Goal: Task Accomplishment & Management: Use online tool/utility

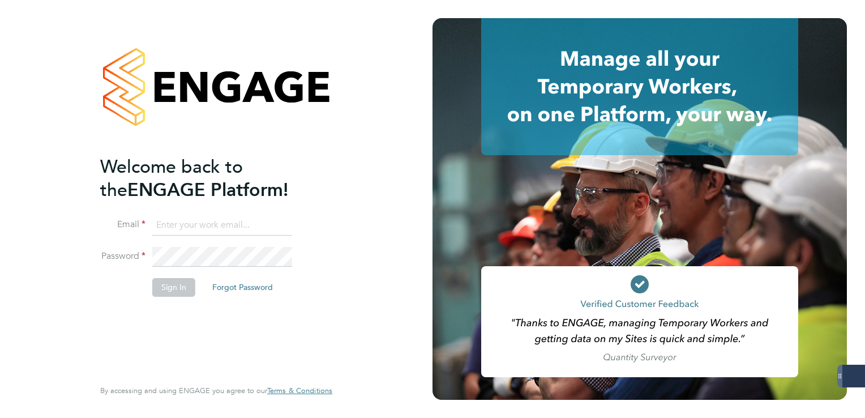
drag, startPoint x: 200, startPoint y: 224, endPoint x: 212, endPoint y: 229, distance: 12.9
click at [200, 224] on input at bounding box center [222, 225] width 140 height 20
type input "lee.clayton@servicecare.org.uk"
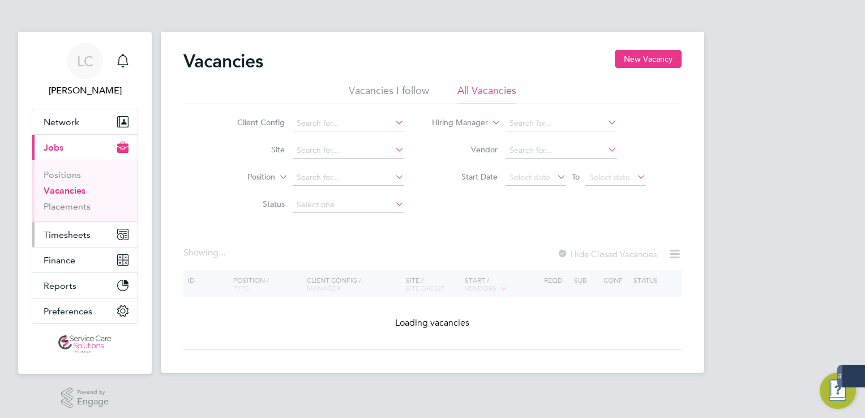
click at [88, 240] on button "Timesheets" at bounding box center [84, 234] width 105 height 25
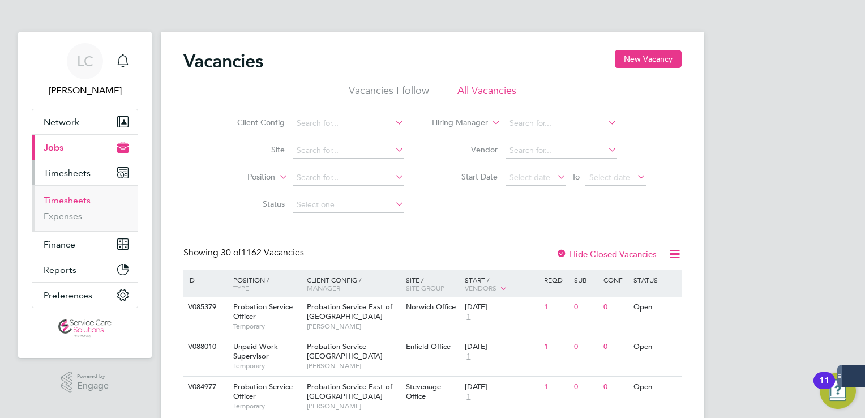
click at [76, 197] on link "Timesheets" at bounding box center [67, 200] width 47 height 11
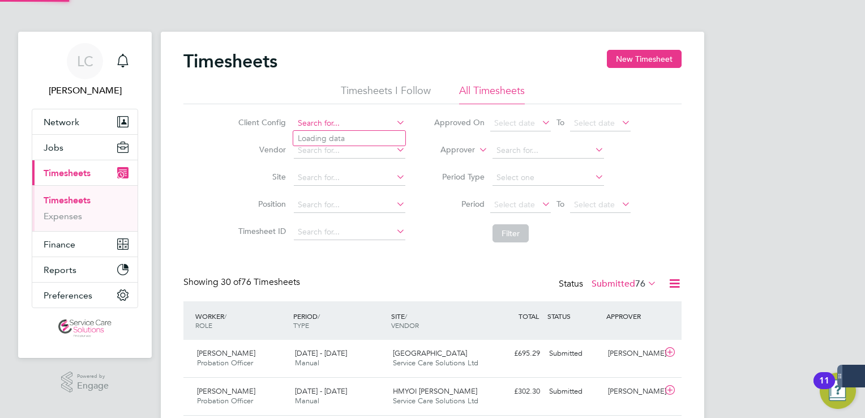
click at [312, 126] on input at bounding box center [350, 124] width 112 height 16
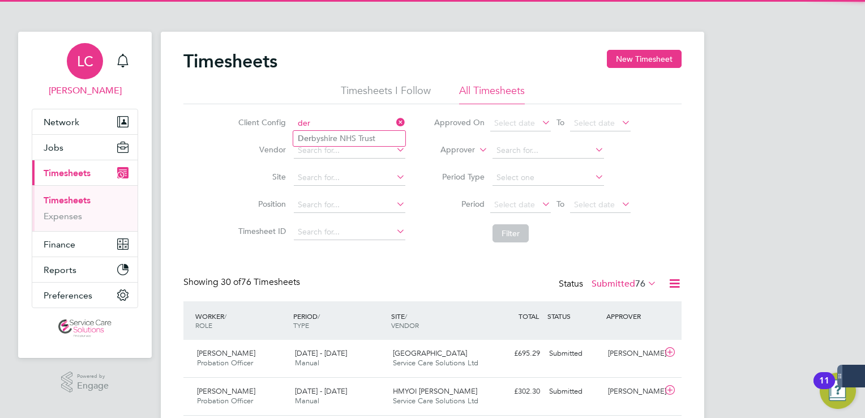
type input "der"
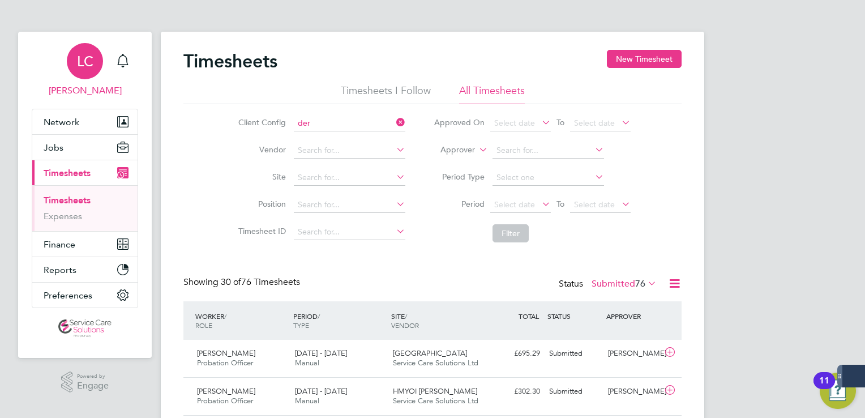
drag, startPoint x: 84, startPoint y: 61, endPoint x: 99, endPoint y: 67, distance: 15.8
click at [85, 61] on span "LC" at bounding box center [85, 61] width 16 height 15
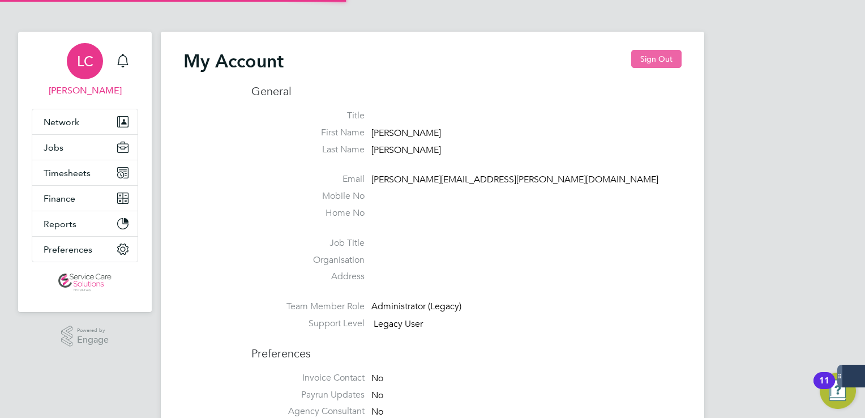
click at [654, 52] on button "Sign Out" at bounding box center [656, 59] width 50 height 18
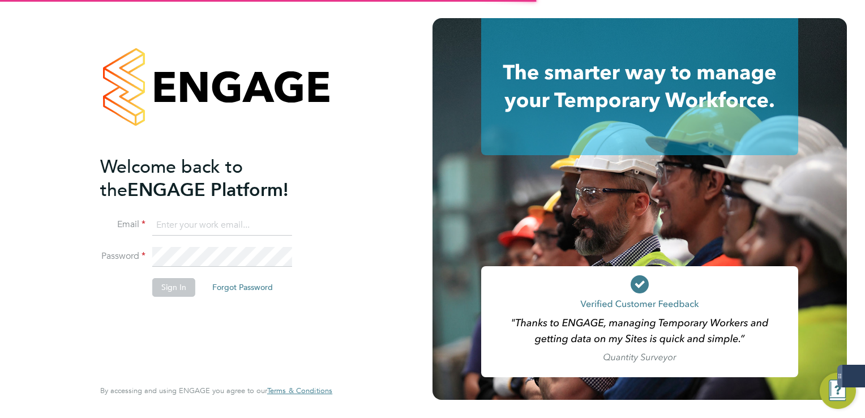
click at [169, 227] on input at bounding box center [222, 225] width 140 height 20
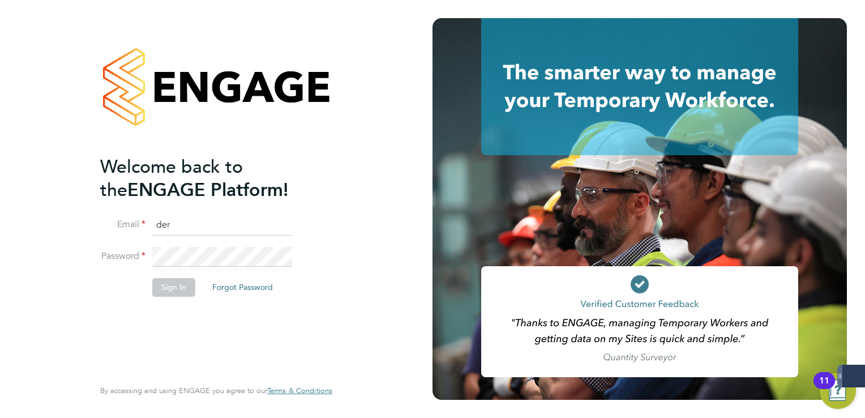
type input "derbynhsadmin1@servicecare.org.uk"
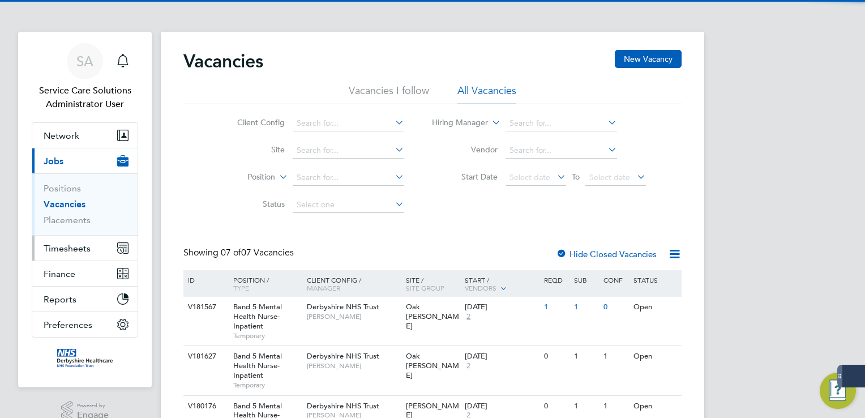
click at [78, 255] on button "Timesheets" at bounding box center [84, 248] width 105 height 25
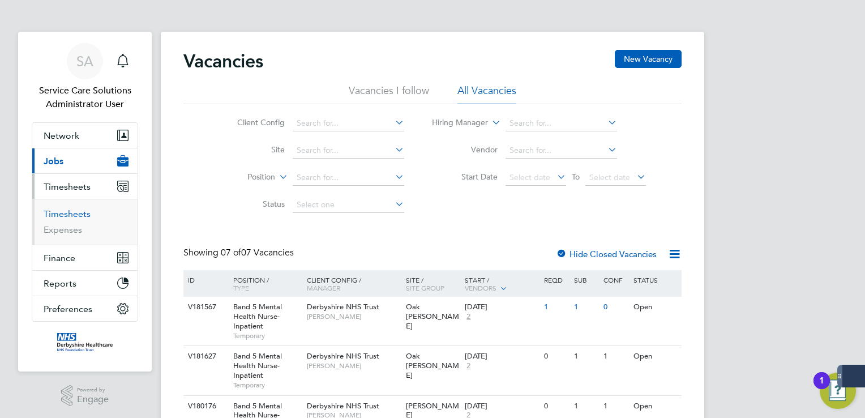
click at [70, 215] on link "Timesheets" at bounding box center [67, 213] width 47 height 11
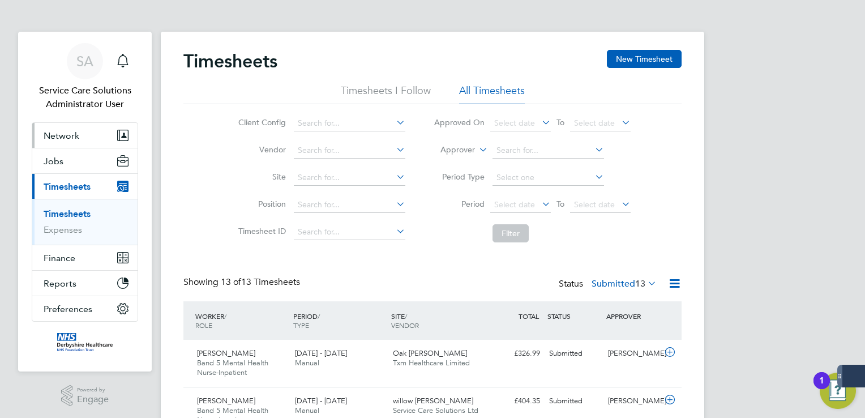
click at [58, 137] on span "Network" at bounding box center [62, 135] width 36 height 11
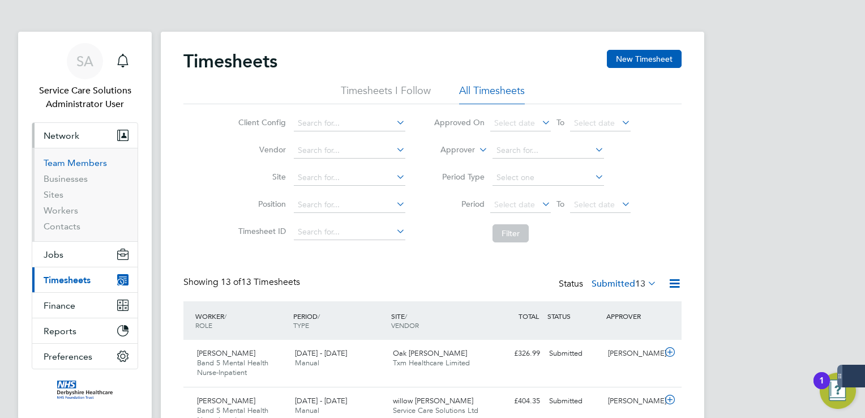
click at [75, 159] on link "Team Members" at bounding box center [75, 162] width 63 height 11
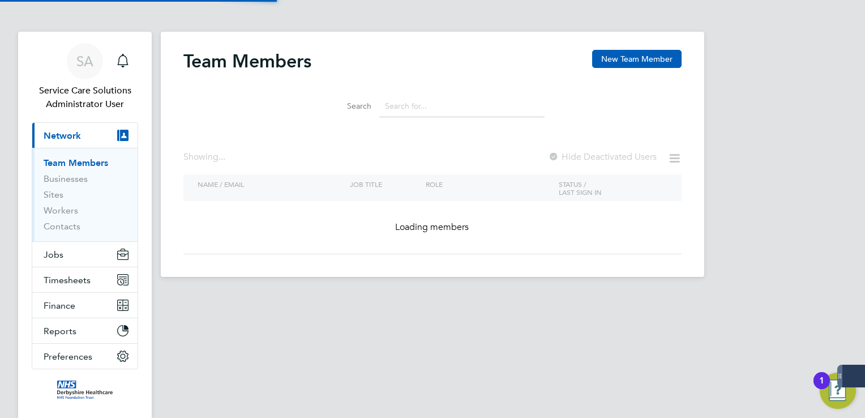
click at [417, 105] on input at bounding box center [461, 106] width 165 height 22
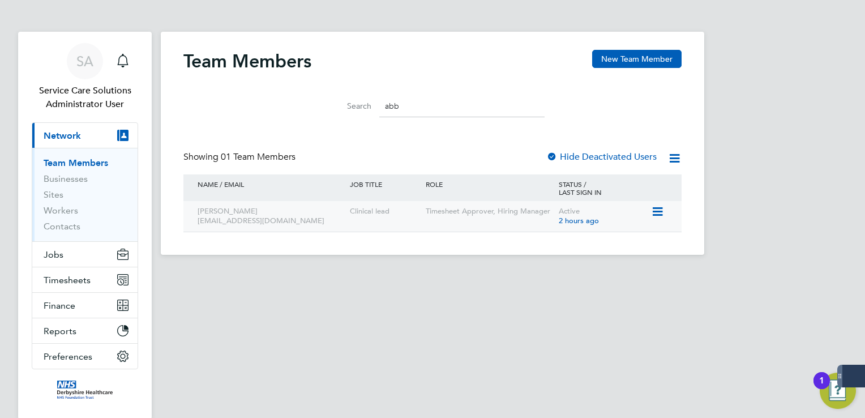
type input "abb"
click at [661, 211] on icon at bounding box center [656, 212] width 11 height 14
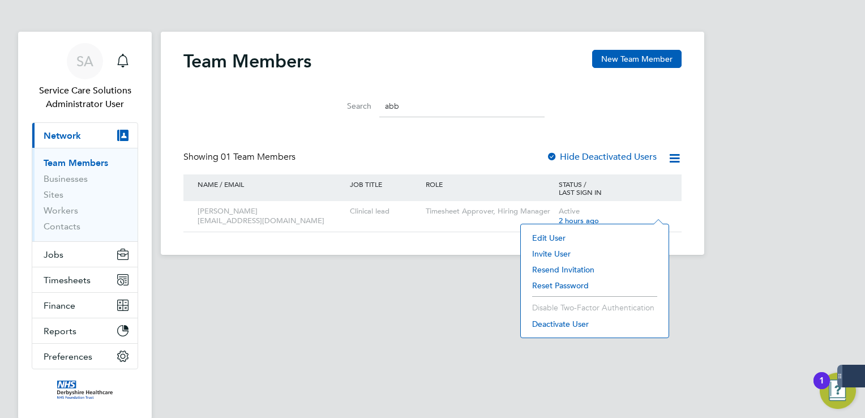
click at [729, 183] on div "SA Service Care Solutions Administrator User Notifications Applications: Curren…" at bounding box center [432, 136] width 865 height 273
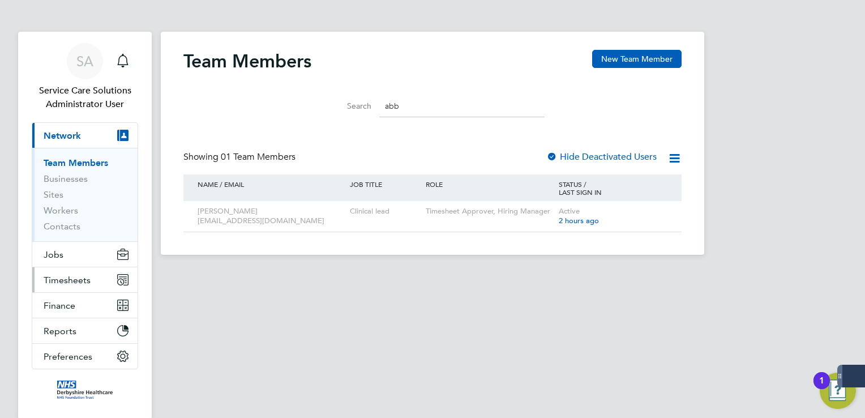
click at [71, 276] on span "Timesheets" at bounding box center [67, 280] width 47 height 11
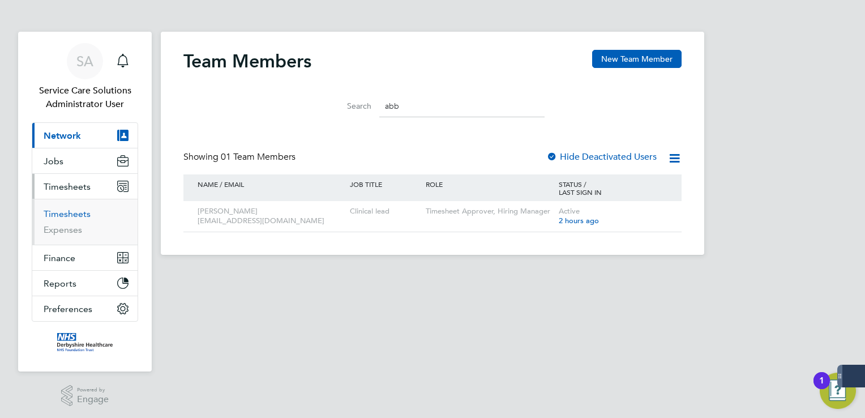
click at [67, 216] on link "Timesheets" at bounding box center [67, 213] width 47 height 11
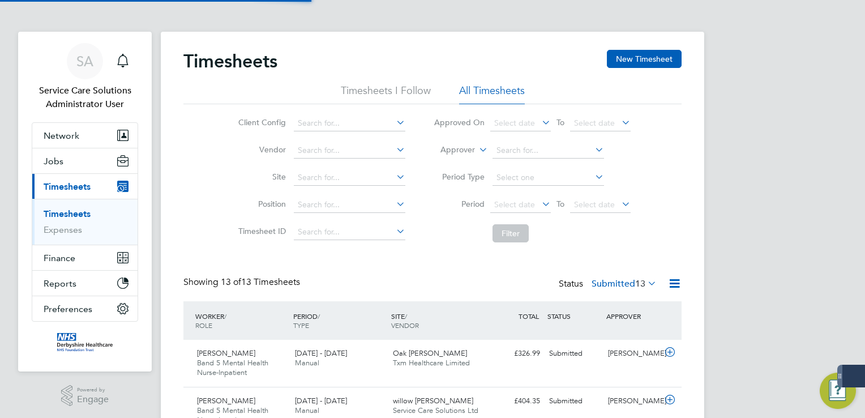
scroll to position [38, 99]
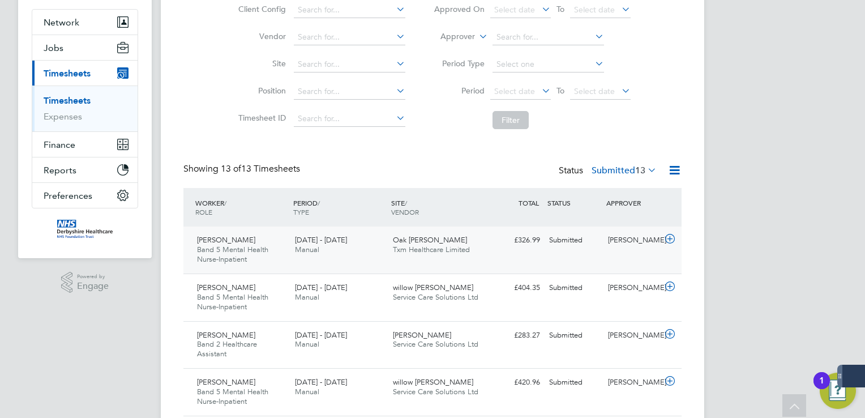
click at [421, 241] on span "Oak [PERSON_NAME]" at bounding box center [430, 240] width 74 height 10
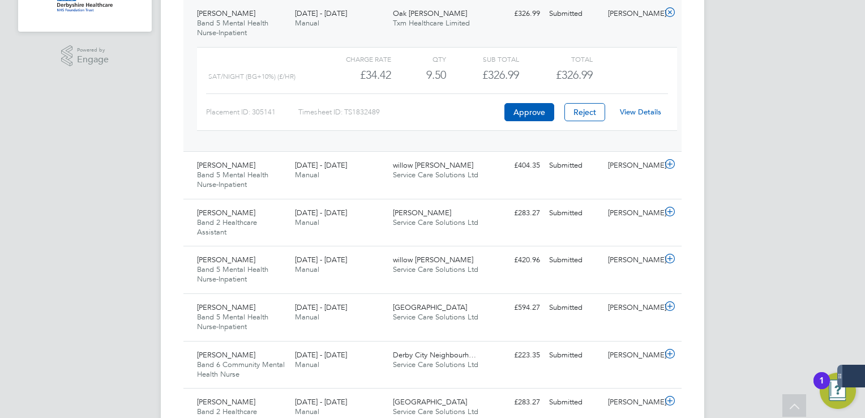
click at [634, 113] on link "View Details" at bounding box center [640, 112] width 41 height 10
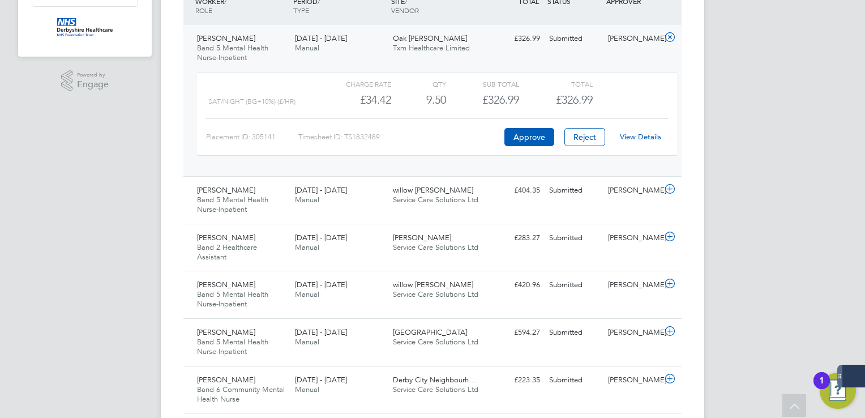
scroll to position [57, 0]
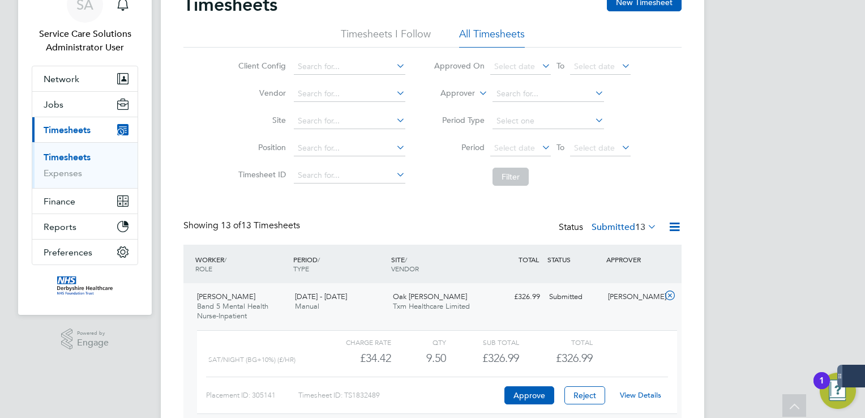
click at [83, 153] on link "Timesheets" at bounding box center [67, 157] width 47 height 11
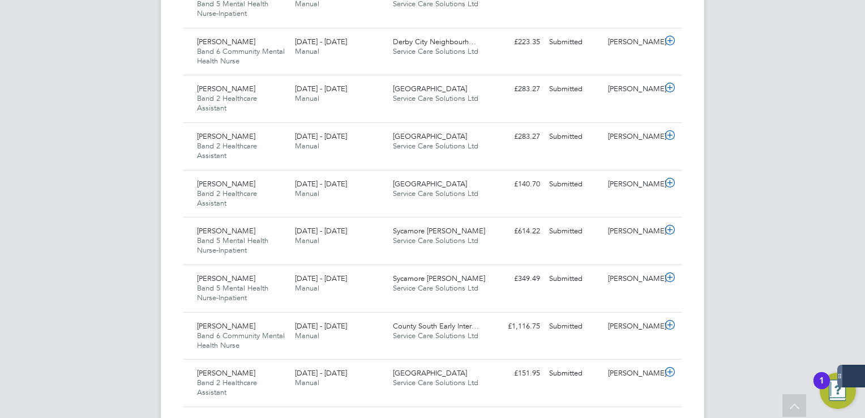
scroll to position [681, 0]
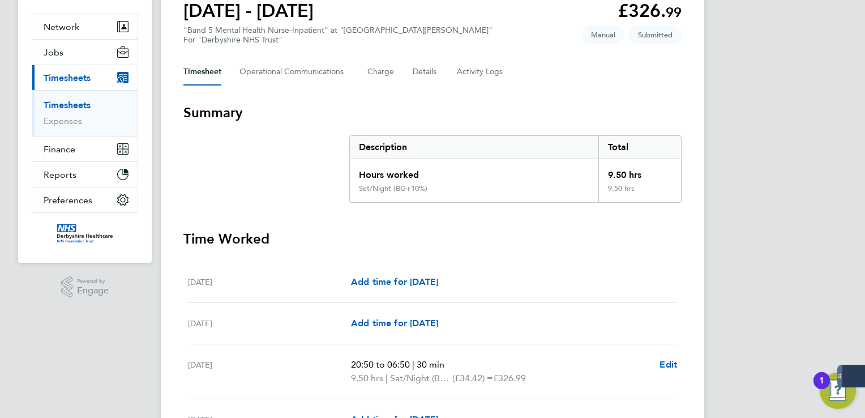
scroll to position [14, 0]
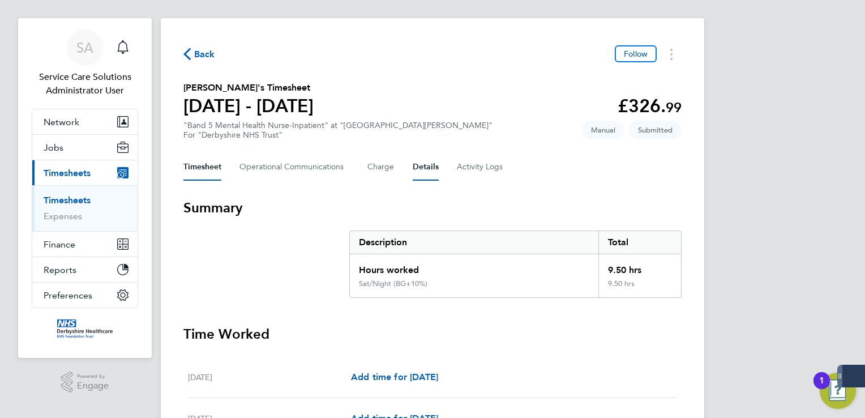
click at [415, 163] on button "Details" at bounding box center [426, 166] width 26 height 27
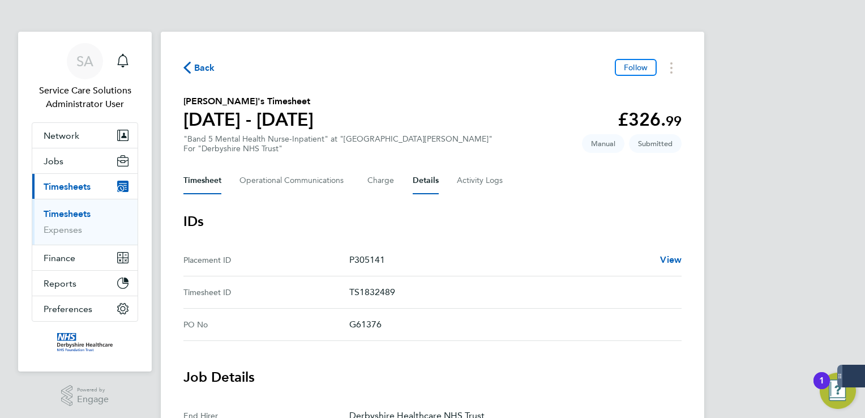
click at [200, 189] on button "Timesheet" at bounding box center [202, 180] width 38 height 27
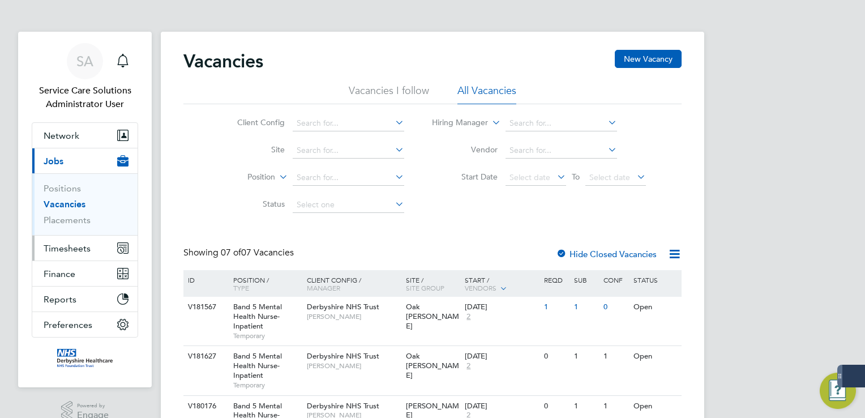
click at [70, 251] on span "Timesheets" at bounding box center [67, 248] width 47 height 11
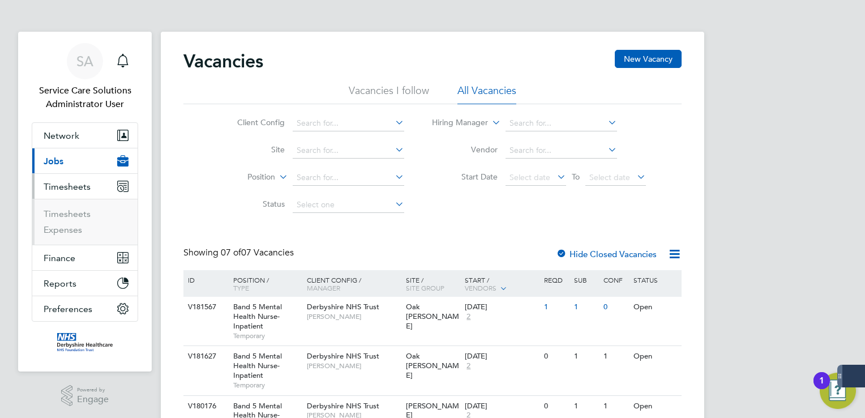
click at [80, 204] on ul "Timesheets Expenses" at bounding box center [84, 222] width 105 height 46
click at [81, 210] on link "Timesheets" at bounding box center [67, 213] width 47 height 11
